Goal: Consume media (video, audio): Consume media (video, audio)

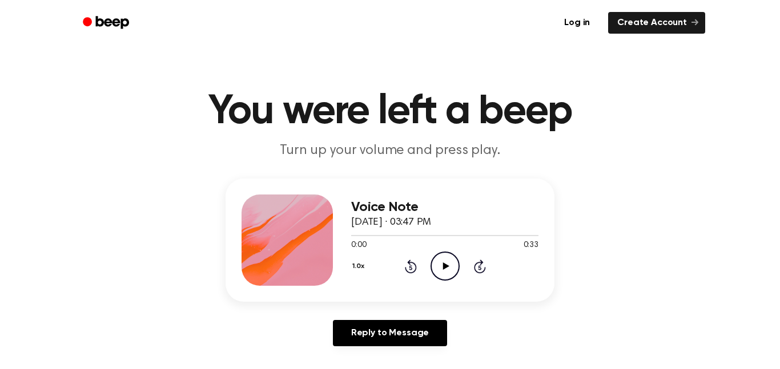
click at [441, 258] on icon "Play Audio" at bounding box center [445, 266] width 29 height 29
click at [454, 275] on icon "Play Audio" at bounding box center [445, 266] width 29 height 29
click at [440, 259] on icon "Play Audio" at bounding box center [445, 266] width 29 height 29
click at [450, 272] on icon "Play Audio" at bounding box center [445, 266] width 29 height 29
click at [443, 270] on icon "Play Audio" at bounding box center [445, 266] width 29 height 29
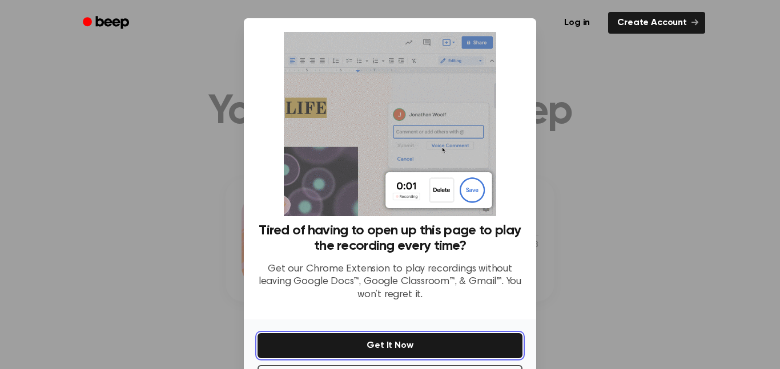
click at [343, 348] on button "Get It Now" at bounding box center [390, 345] width 265 height 25
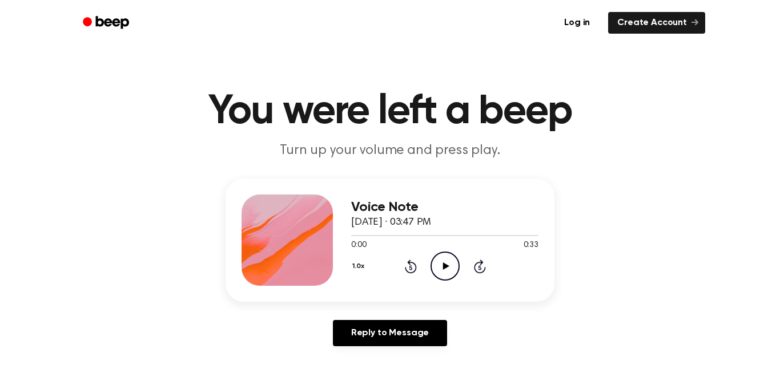
click at [447, 263] on icon "Play Audio" at bounding box center [445, 266] width 29 height 29
